Goal: Task Accomplishment & Management: Use online tool/utility

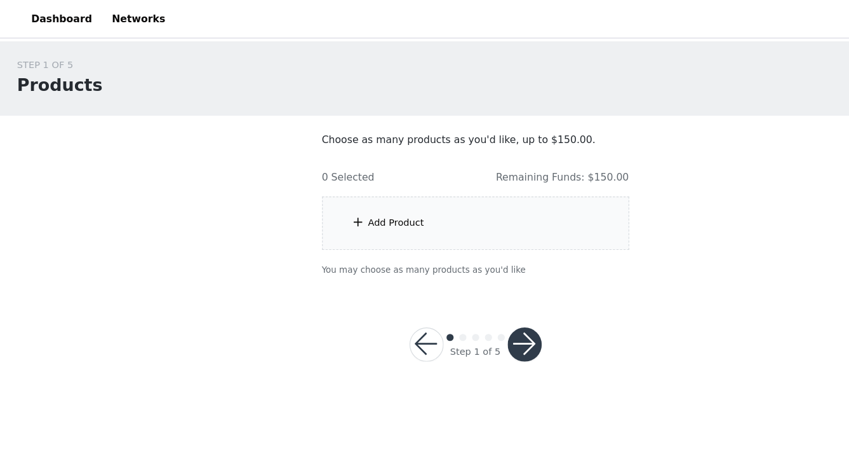
click at [353, 198] on div "Add Product" at bounding box center [354, 198] width 50 height 13
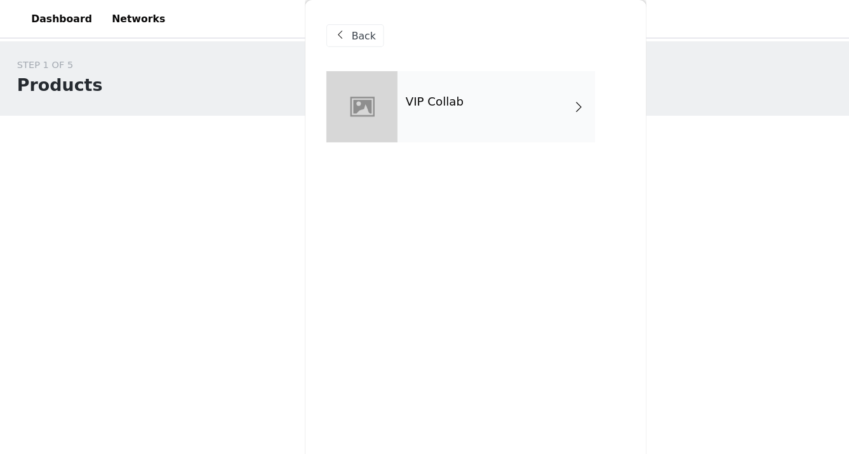
click at [401, 113] on div "VIP Collab" at bounding box center [443, 96] width 177 height 64
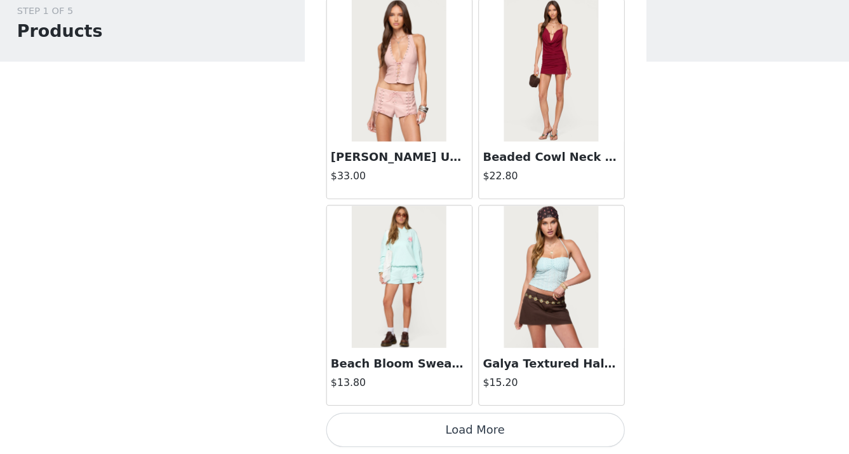
click at [450, 434] on button "Load More" at bounding box center [425, 432] width 267 height 30
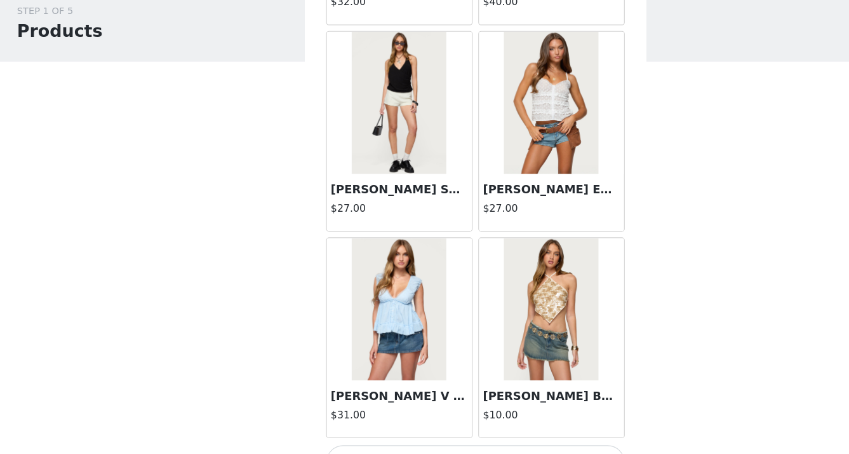
scroll to position [3333, 0]
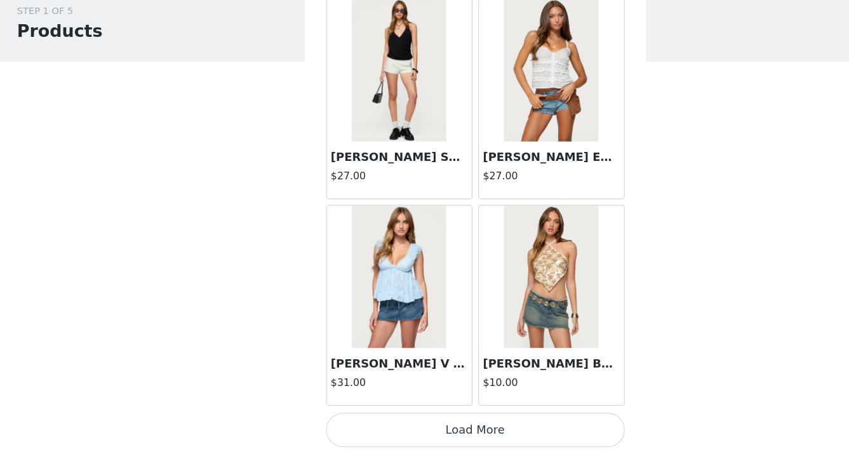
click at [431, 426] on button "Load More" at bounding box center [425, 432] width 267 height 30
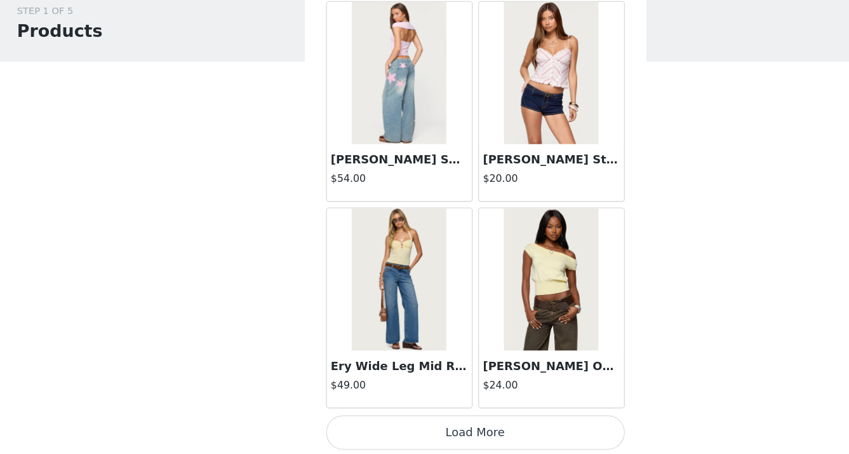
scroll to position [5175, 0]
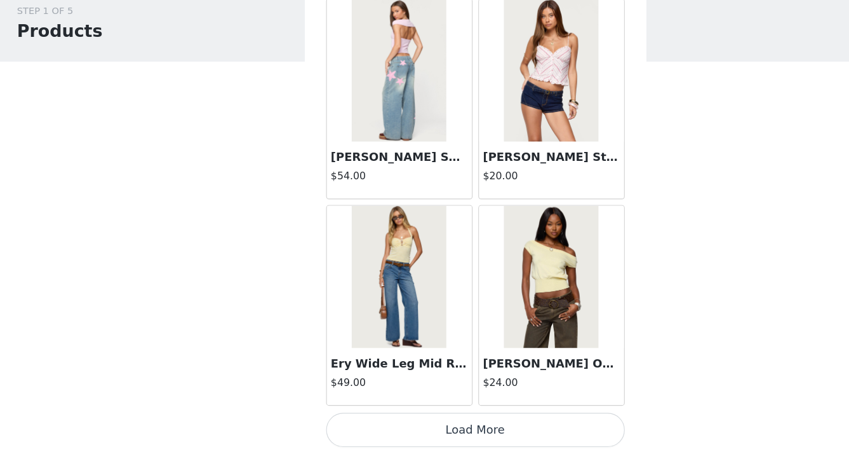
click at [452, 436] on button "Load More" at bounding box center [425, 432] width 267 height 30
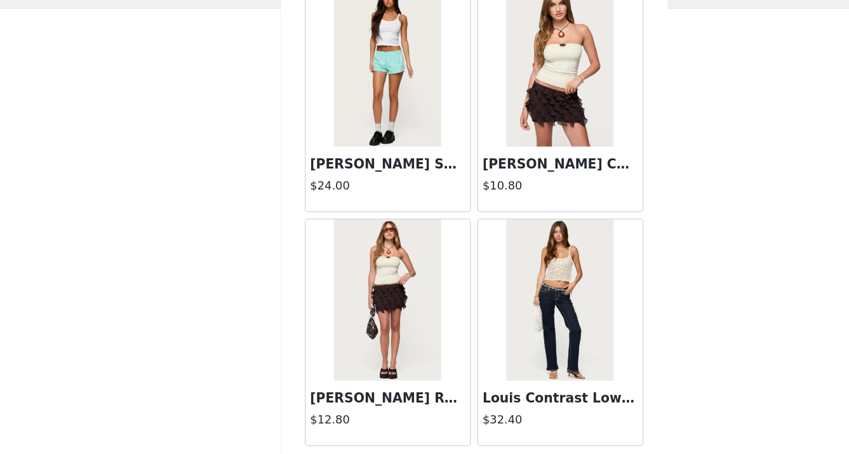
scroll to position [7017, 0]
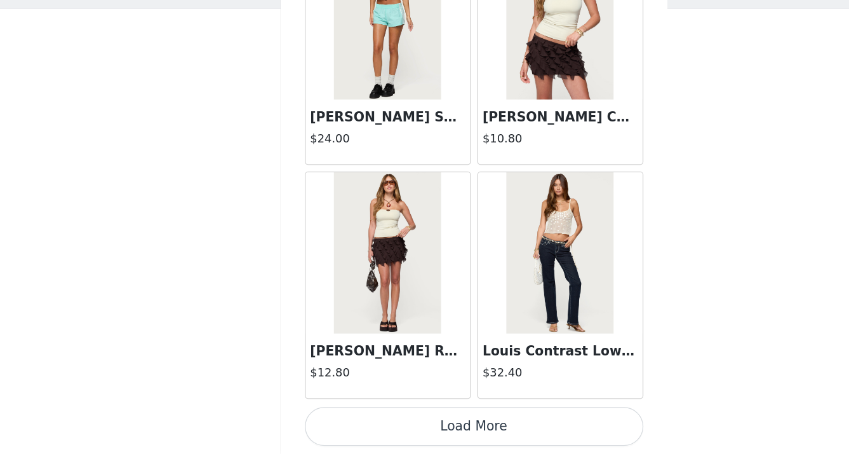
click at [462, 425] on button "Load More" at bounding box center [425, 432] width 267 height 30
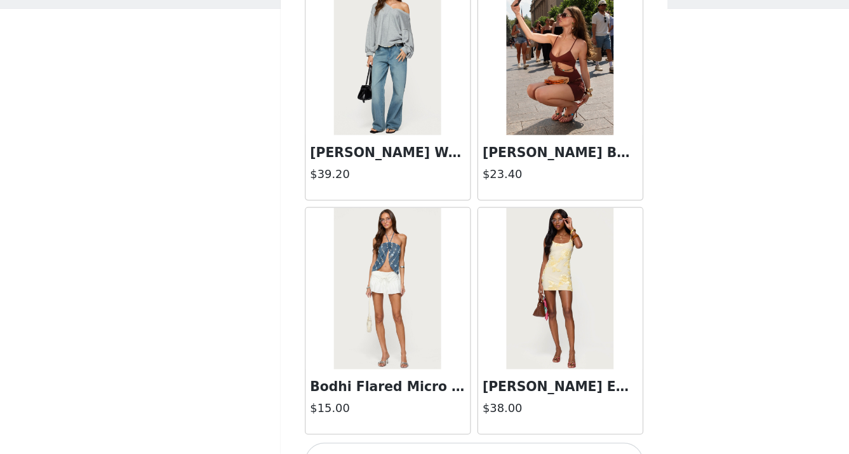
scroll to position [8859, 0]
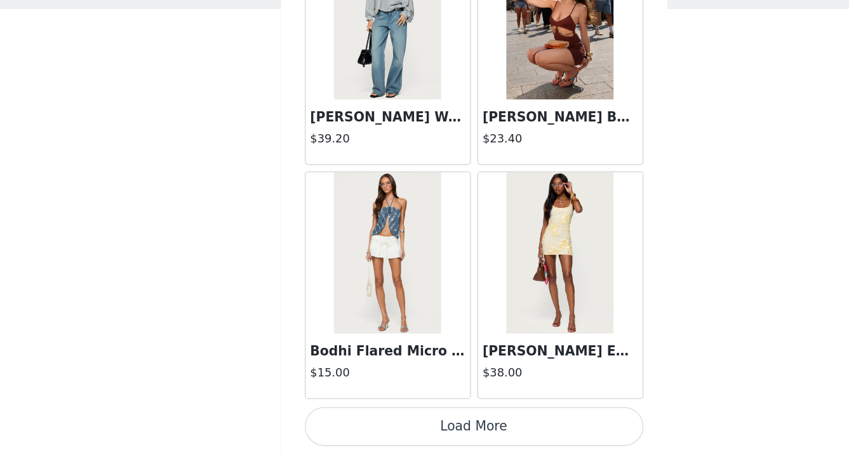
click at [461, 424] on button "Load More" at bounding box center [425, 432] width 267 height 30
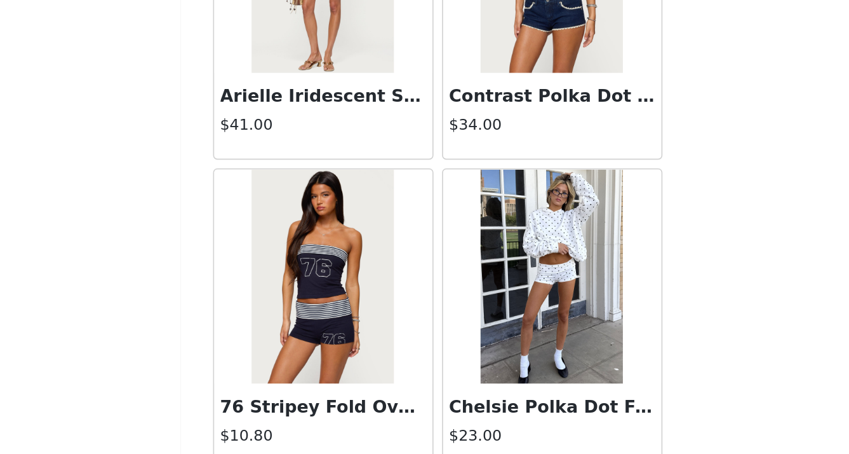
scroll to position [10701, 0]
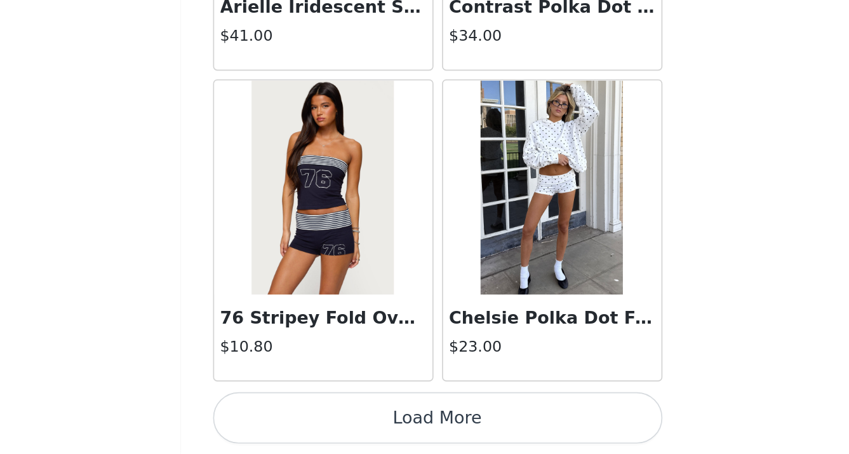
click at [459, 426] on button "Load More" at bounding box center [425, 432] width 267 height 30
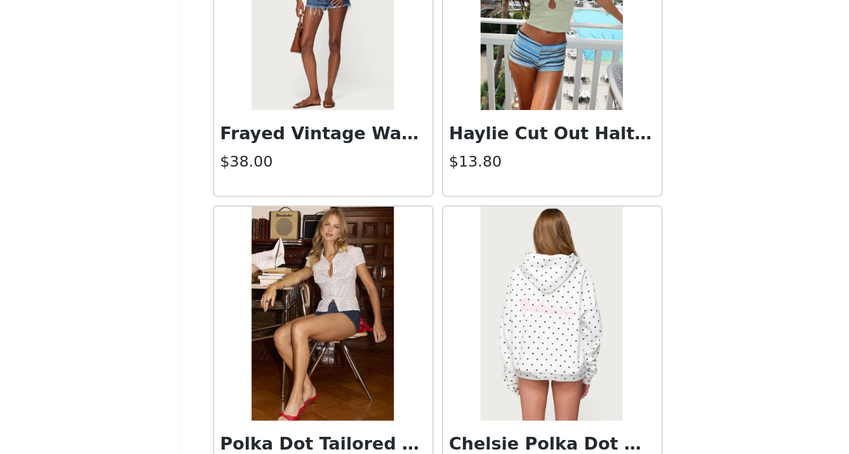
scroll to position [12544, 0]
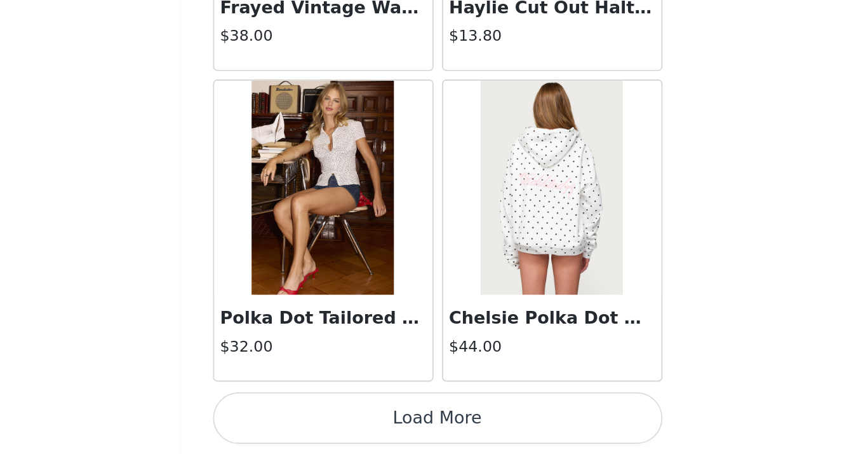
click at [422, 436] on button "Load More" at bounding box center [425, 432] width 267 height 30
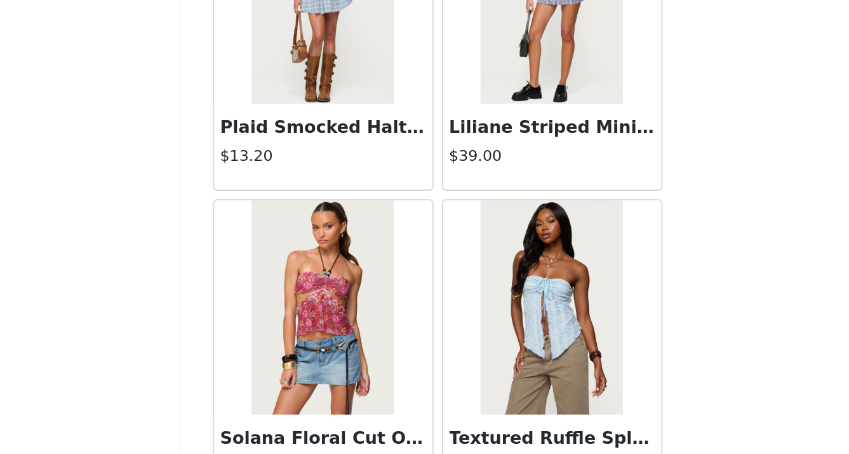
scroll to position [14386, 0]
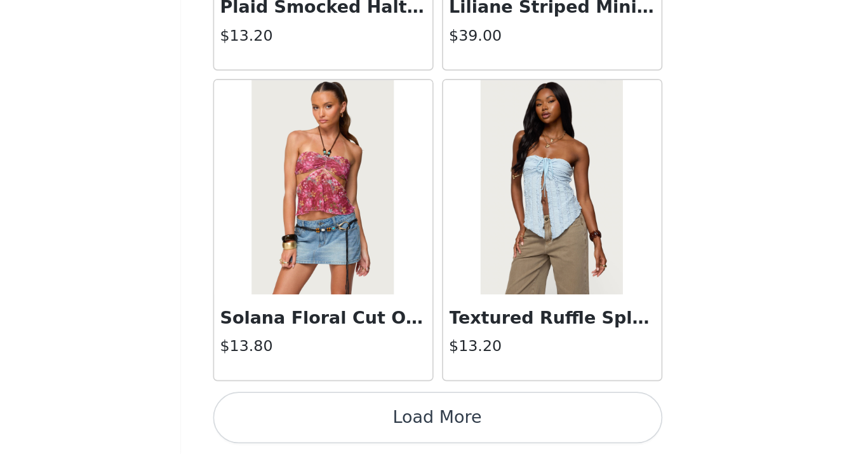
click at [489, 444] on button "Load More" at bounding box center [425, 432] width 267 height 30
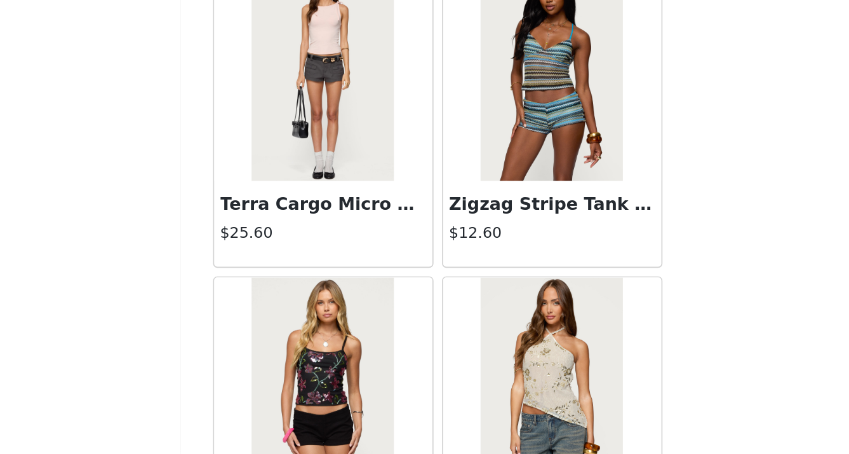
scroll to position [16228, 0]
